Goal: Book appointment/travel/reservation

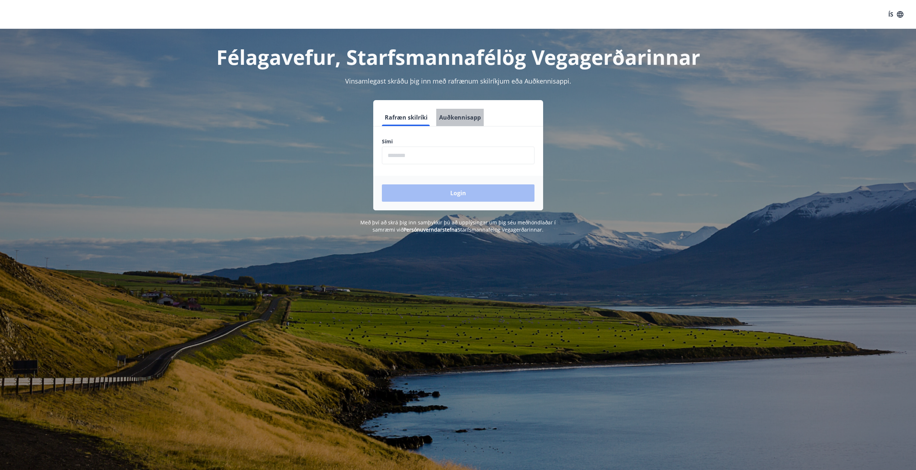
click at [459, 118] on button "Auðkennisapp" at bounding box center [460, 117] width 48 height 17
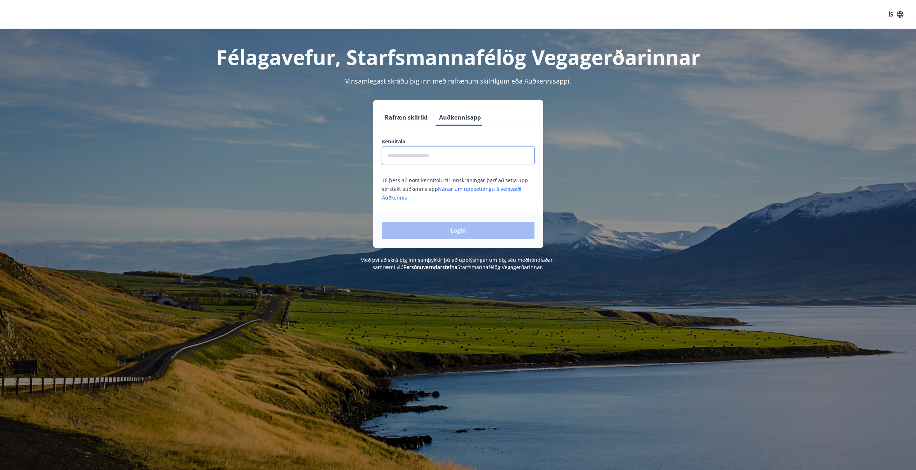
click at [452, 154] on input "text" at bounding box center [458, 156] width 153 height 18
type input "**********"
click at [459, 233] on button "Login" at bounding box center [458, 230] width 153 height 17
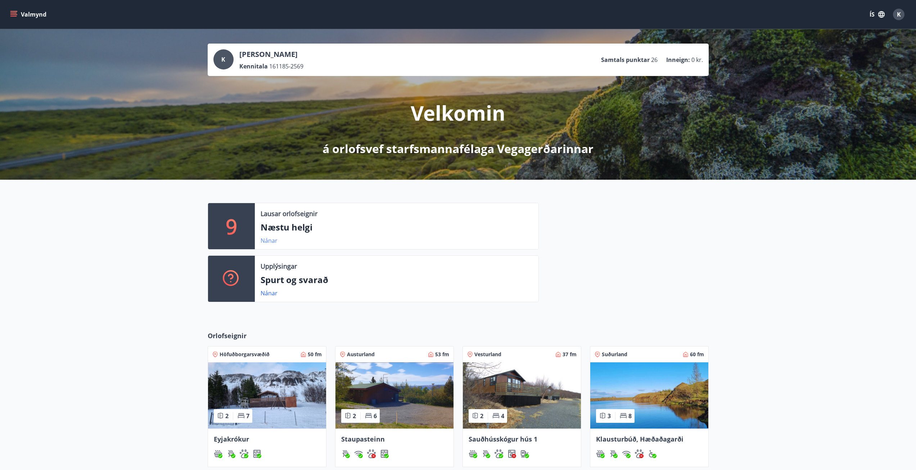
click at [268, 239] on link "Nánar" at bounding box center [269, 241] width 17 height 8
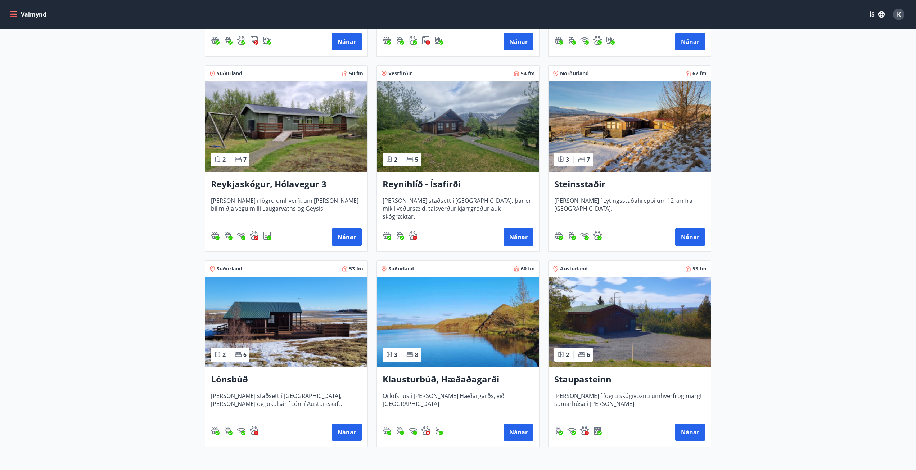
scroll to position [349, 0]
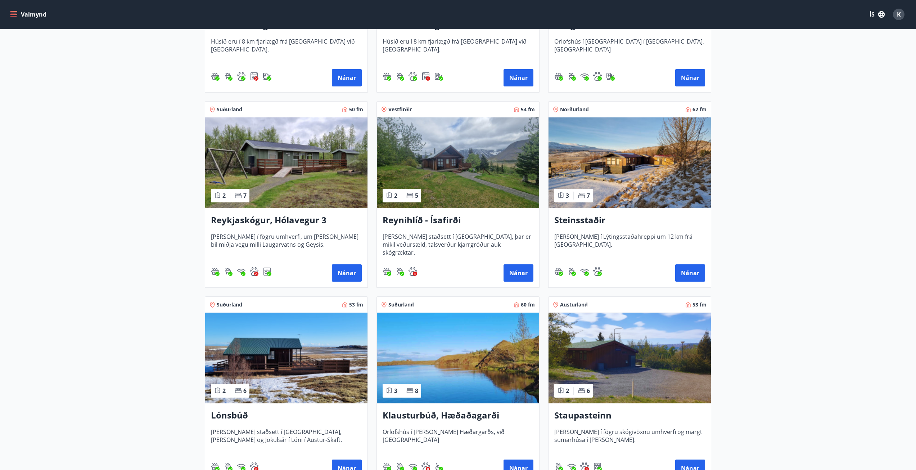
click at [252, 179] on img at bounding box center [286, 162] width 162 height 91
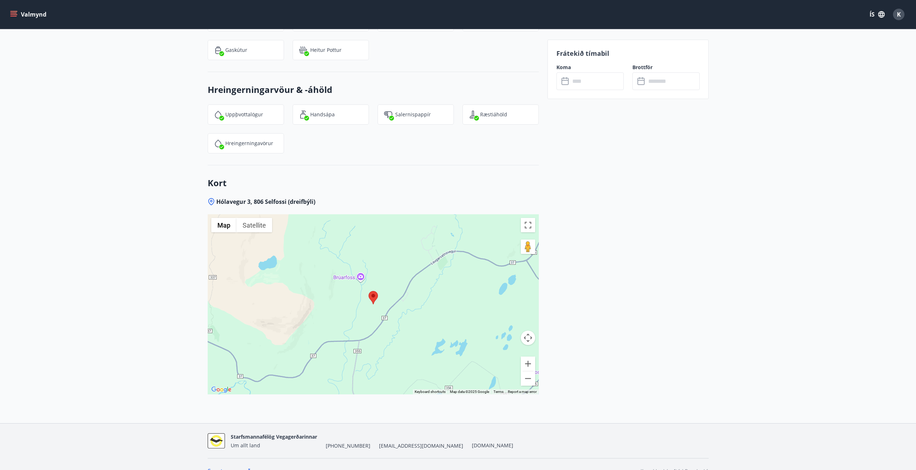
scroll to position [825, 0]
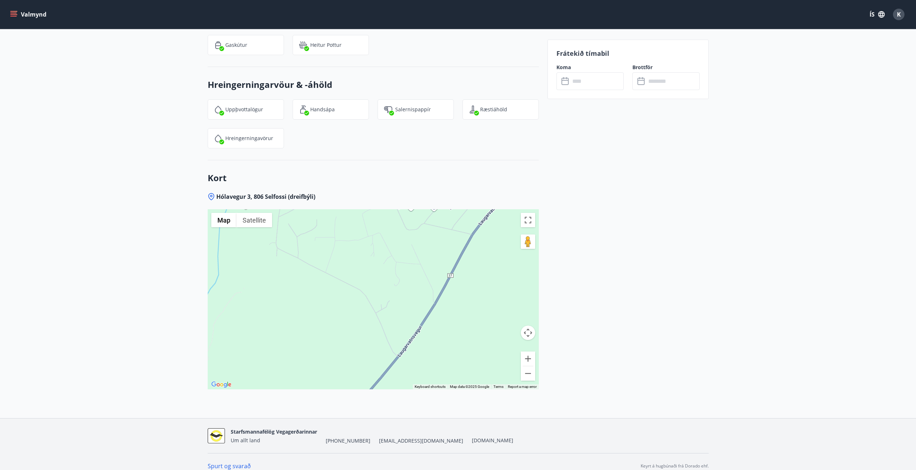
drag, startPoint x: 369, startPoint y: 318, endPoint x: 377, endPoint y: 241, distance: 77.7
click at [381, 238] on div at bounding box center [373, 299] width 331 height 180
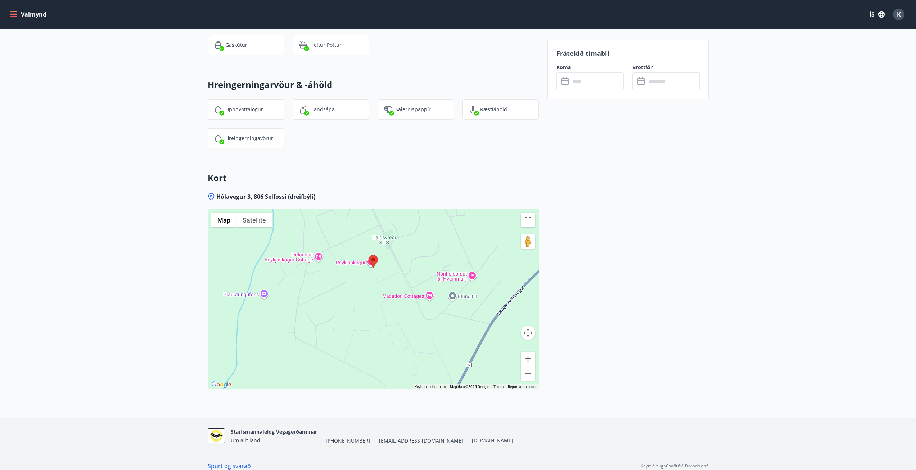
drag, startPoint x: 373, startPoint y: 248, endPoint x: 386, endPoint y: 327, distance: 80.2
click at [391, 338] on div at bounding box center [373, 299] width 331 height 180
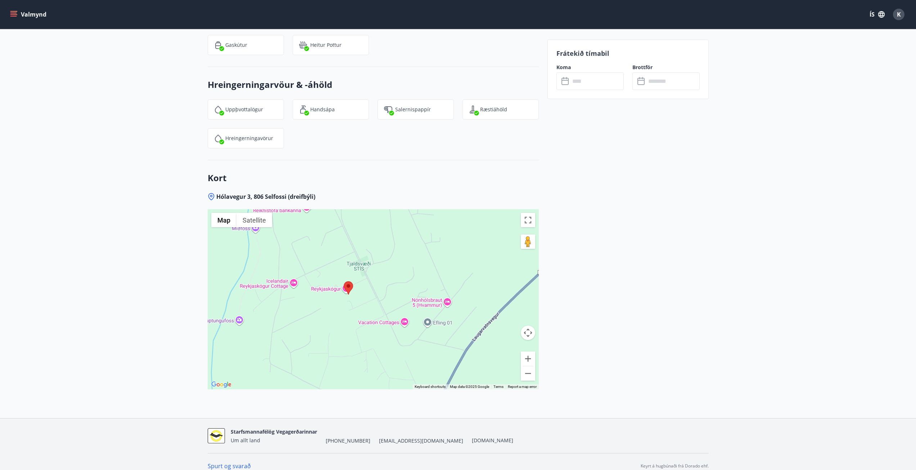
drag, startPoint x: 371, startPoint y: 288, endPoint x: 349, endPoint y: 307, distance: 29.1
click at [349, 307] on div at bounding box center [373, 299] width 331 height 180
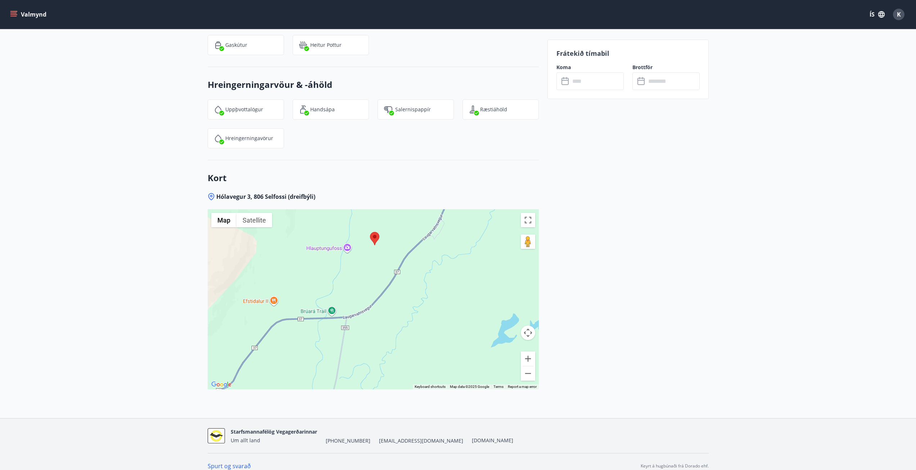
drag, startPoint x: 351, startPoint y: 333, endPoint x: 382, endPoint y: 275, distance: 66.0
click at [382, 275] on div at bounding box center [373, 299] width 331 height 180
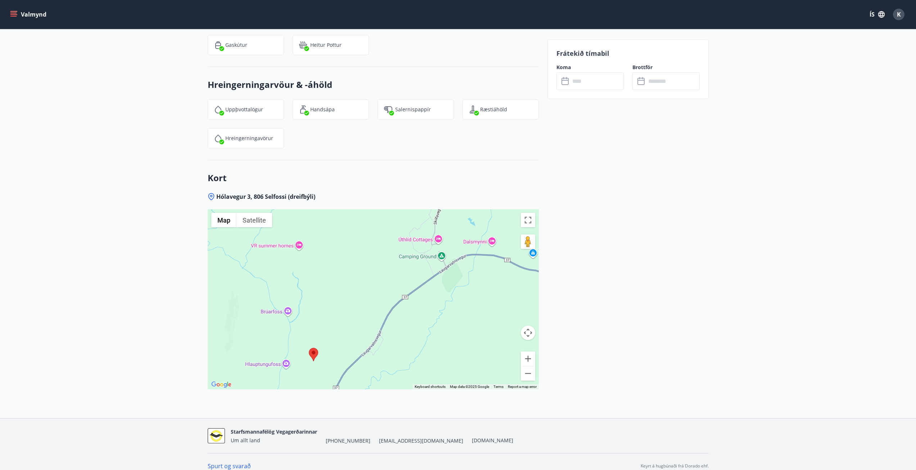
drag, startPoint x: 403, startPoint y: 260, endPoint x: 341, endPoint y: 378, distance: 133.4
click at [341, 378] on div at bounding box center [373, 299] width 331 height 180
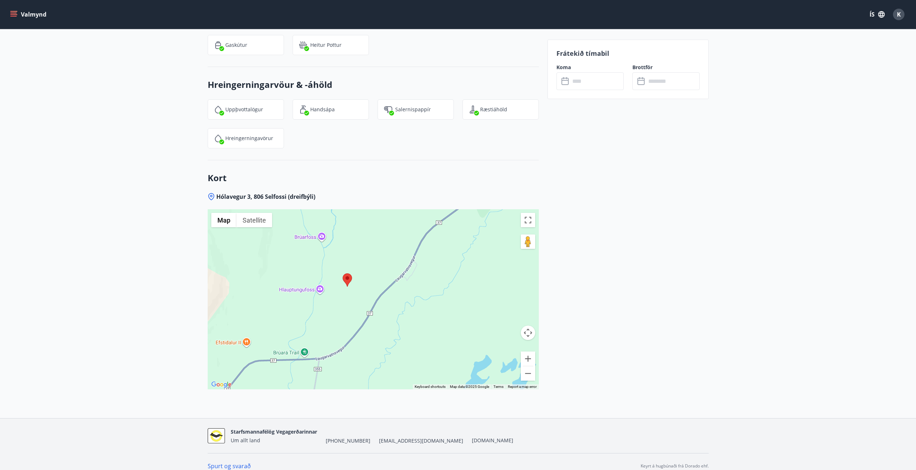
drag, startPoint x: 397, startPoint y: 283, endPoint x: 383, endPoint y: 260, distance: 27.2
click at [396, 264] on div at bounding box center [373, 299] width 331 height 180
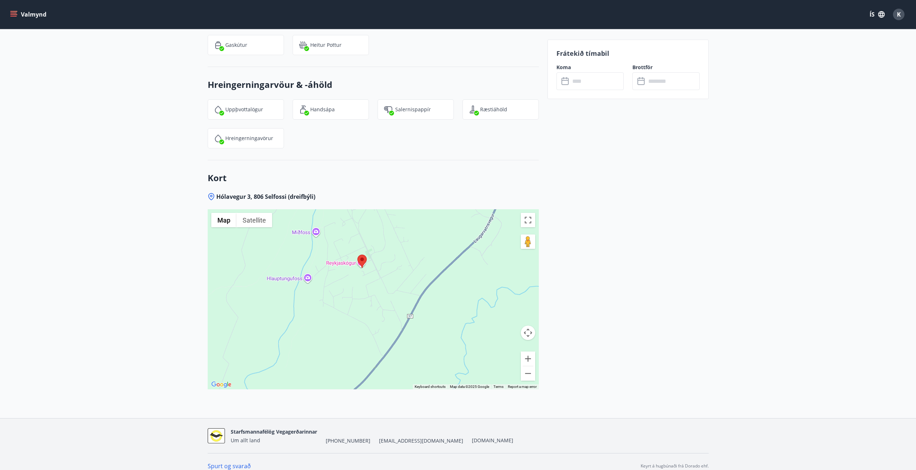
drag, startPoint x: 380, startPoint y: 260, endPoint x: 438, endPoint y: 232, distance: 64.9
click at [438, 232] on div at bounding box center [373, 299] width 331 height 180
drag, startPoint x: 437, startPoint y: 233, endPoint x: 484, endPoint y: 178, distance: 72.0
click at [484, 178] on div "Kort Hólavegur 3, 806 Selfossi (dreifbýli) ← Move left → Move right ↑ Move up ↓…" at bounding box center [373, 289] width 331 height 258
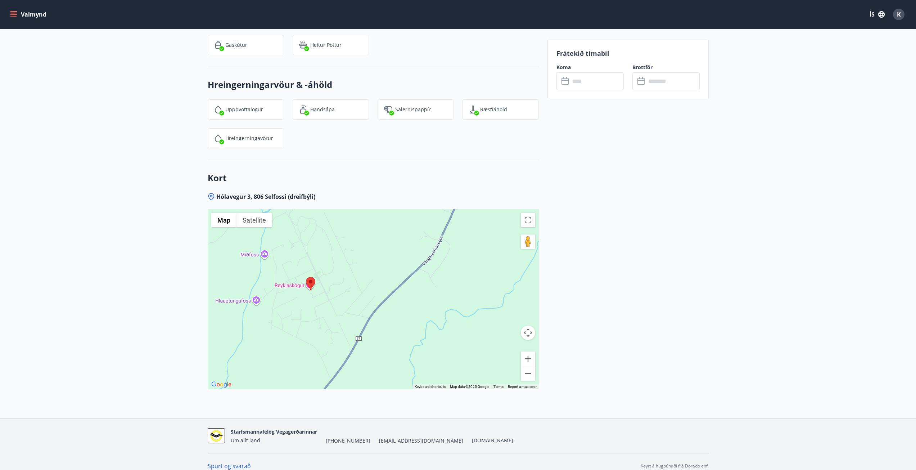
drag, startPoint x: 396, startPoint y: 293, endPoint x: 299, endPoint y: 363, distance: 119.9
click at [299, 370] on div at bounding box center [373, 299] width 331 height 180
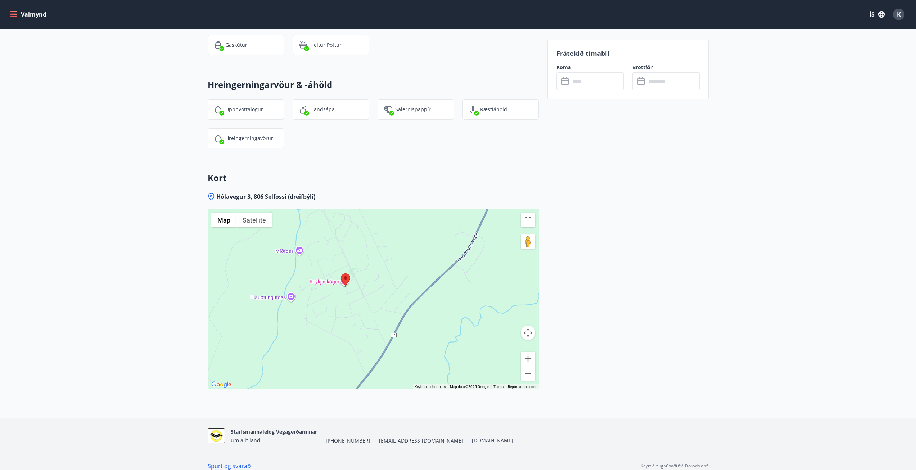
drag, startPoint x: 463, startPoint y: 241, endPoint x: 385, endPoint y: 263, distance: 81.5
click at [385, 263] on div at bounding box center [373, 299] width 331 height 180
drag, startPoint x: 378, startPoint y: 251, endPoint x: 373, endPoint y: 273, distance: 22.7
click at [373, 273] on div at bounding box center [373, 299] width 331 height 180
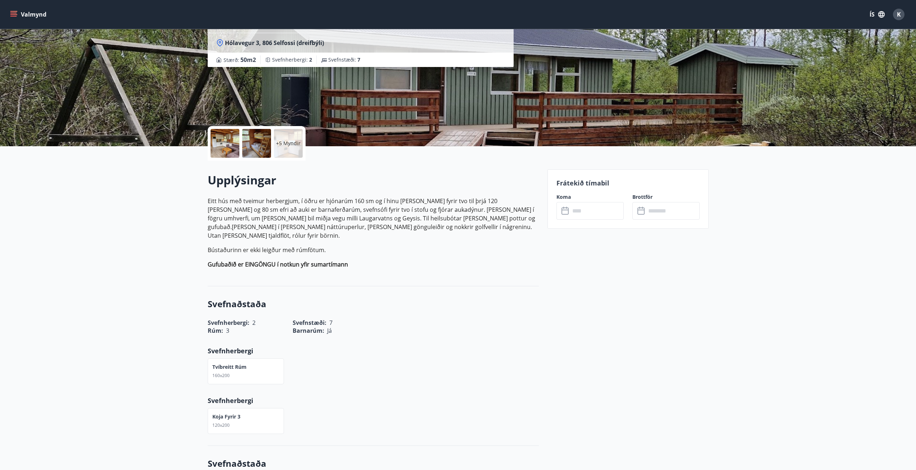
scroll to position [68, 0]
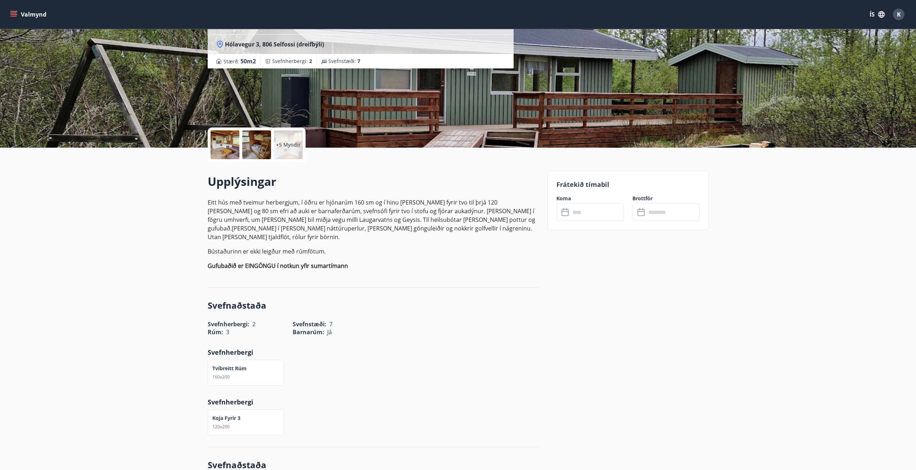
click at [599, 208] on input "text" at bounding box center [597, 212] width 54 height 18
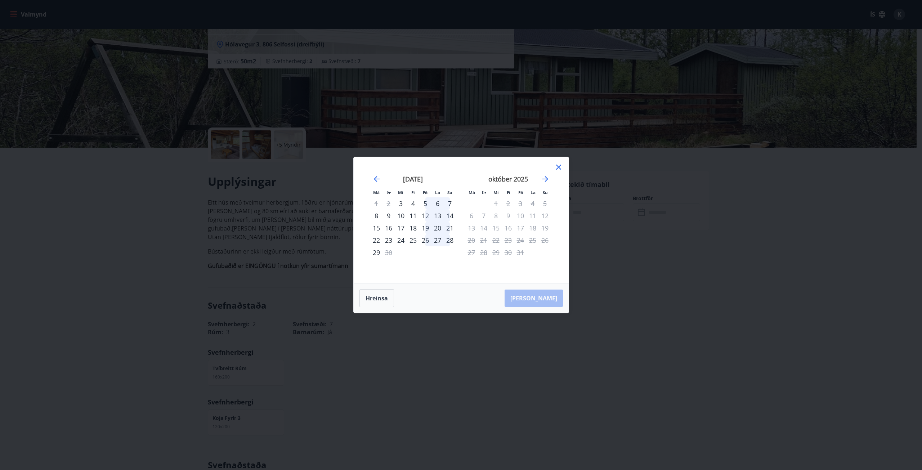
click at [413, 204] on div "4" at bounding box center [413, 203] width 12 height 12
click at [450, 205] on div "7" at bounding box center [450, 203] width 12 height 12
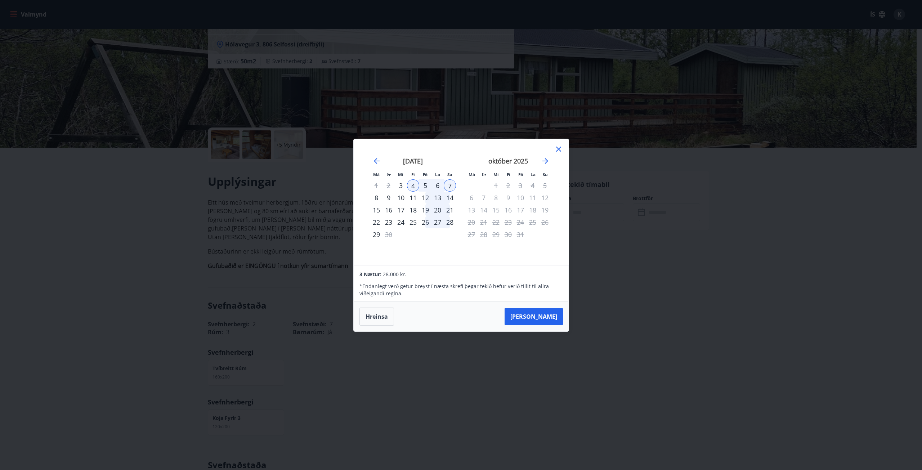
click at [426, 184] on div "5" at bounding box center [425, 185] width 12 height 12
click at [561, 146] on icon at bounding box center [558, 149] width 9 height 9
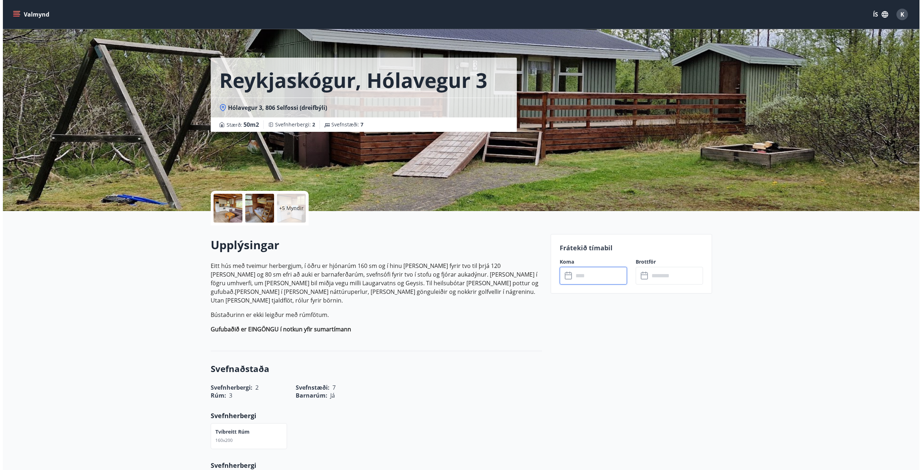
scroll to position [0, 0]
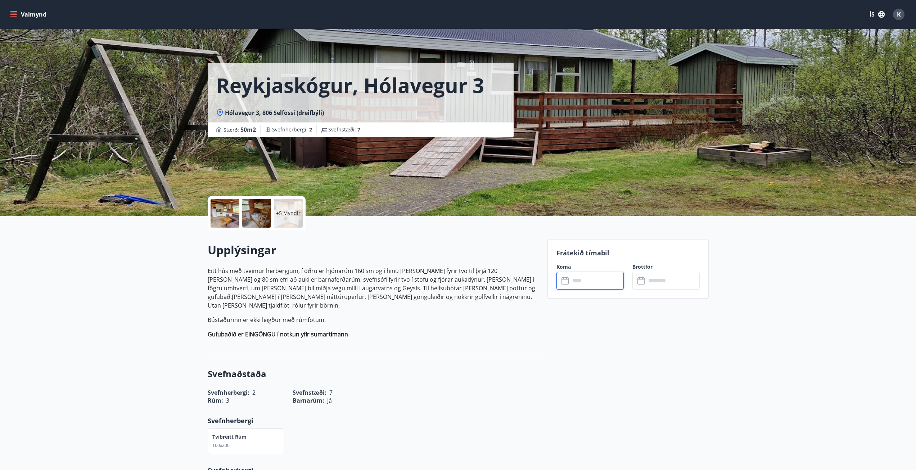
click at [235, 215] on div at bounding box center [225, 213] width 29 height 29
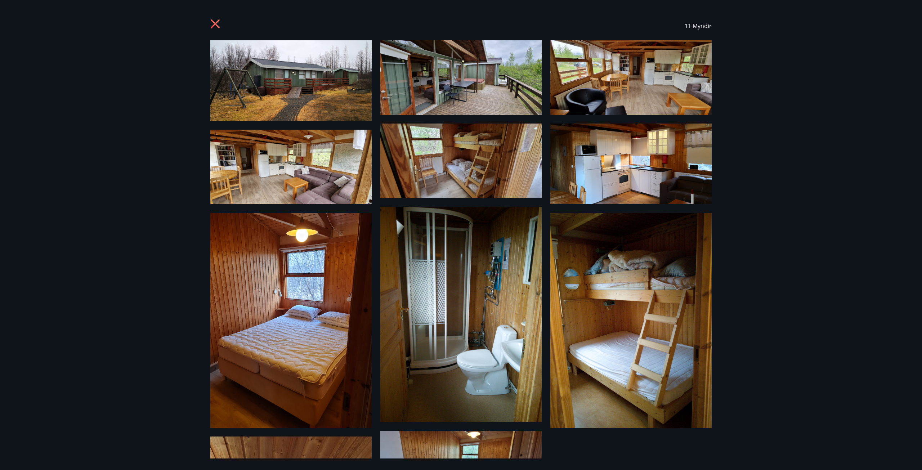
click at [212, 24] on icon at bounding box center [216, 25] width 12 height 12
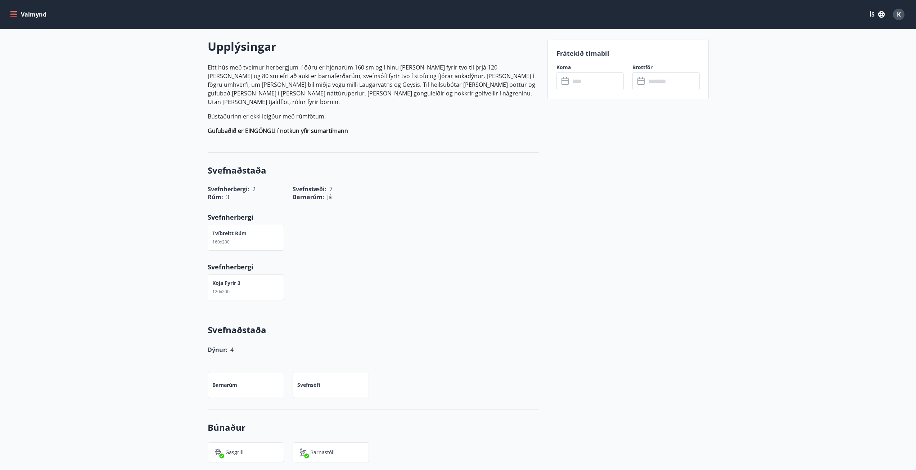
scroll to position [216, 0]
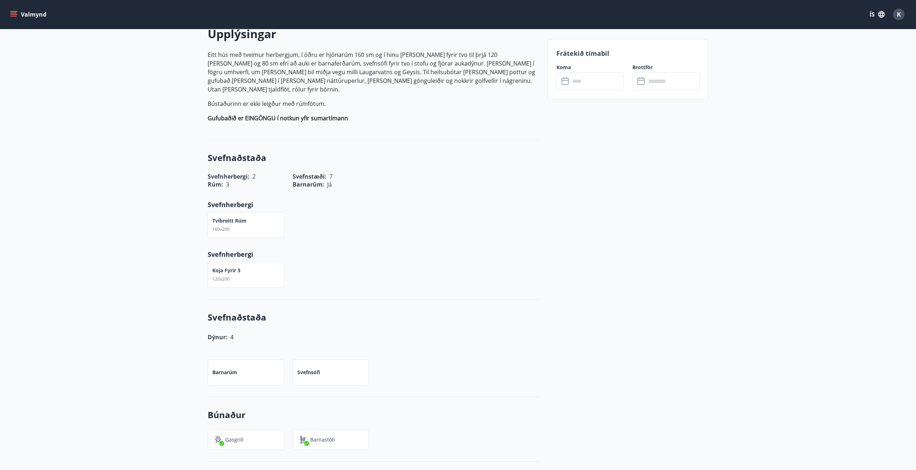
click at [498, 58] on p "Eitt hús með tveimur herbergjum, í öðru er hjónarúm 160 sm og í hinu [PERSON_NA…" at bounding box center [373, 71] width 331 height 43
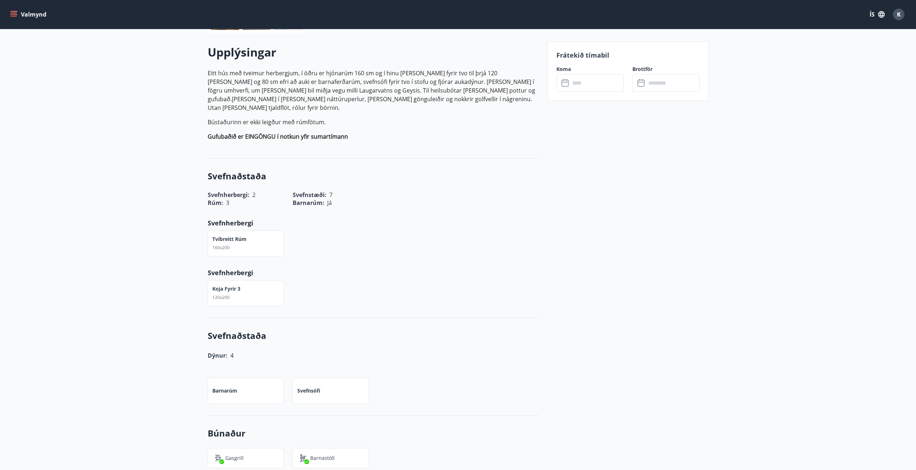
scroll to position [180, 0]
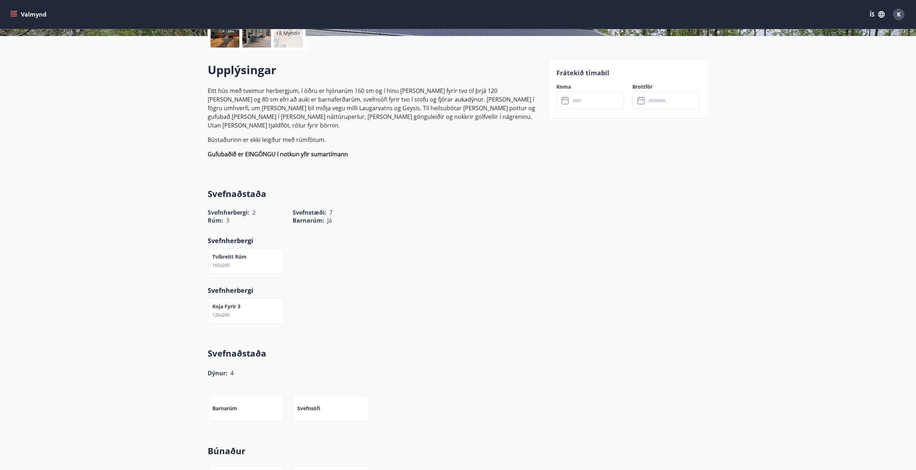
click at [383, 94] on p "Eitt hús með tveimur herbergjum, í öðru er hjónarúm 160 sm og í hinu [PERSON_NA…" at bounding box center [373, 107] width 331 height 43
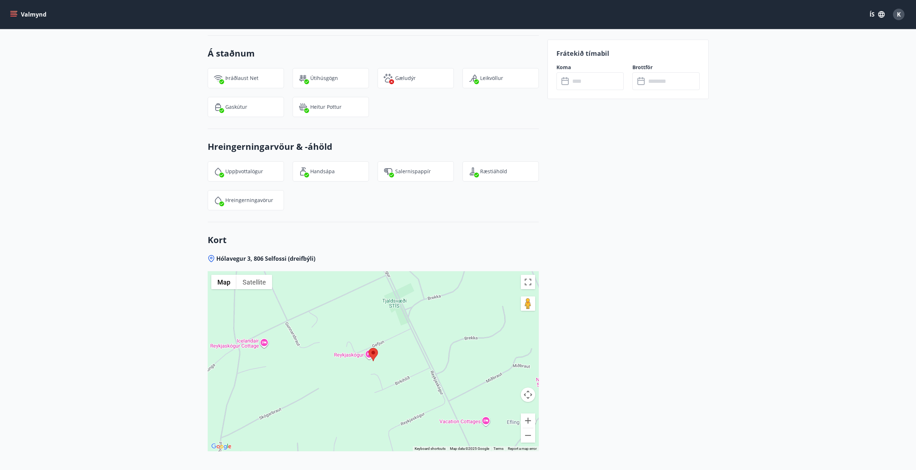
scroll to position [825, 0]
